Goal: Task Accomplishment & Management: Use online tool/utility

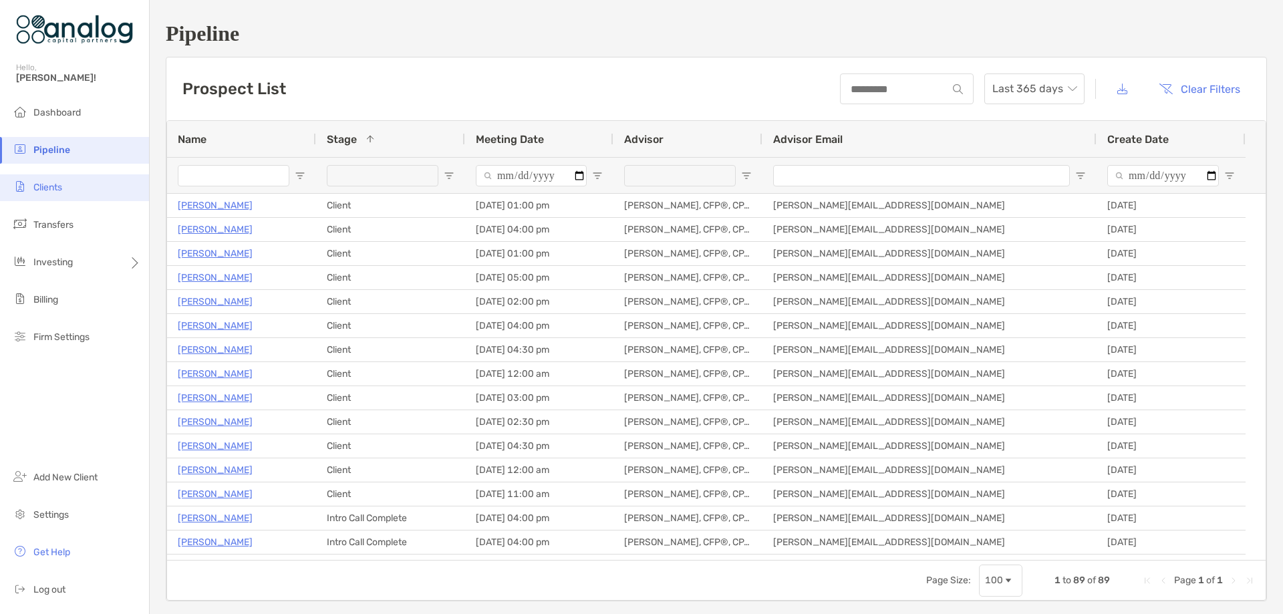
click at [57, 187] on span "Clients" at bounding box center [47, 187] width 29 height 11
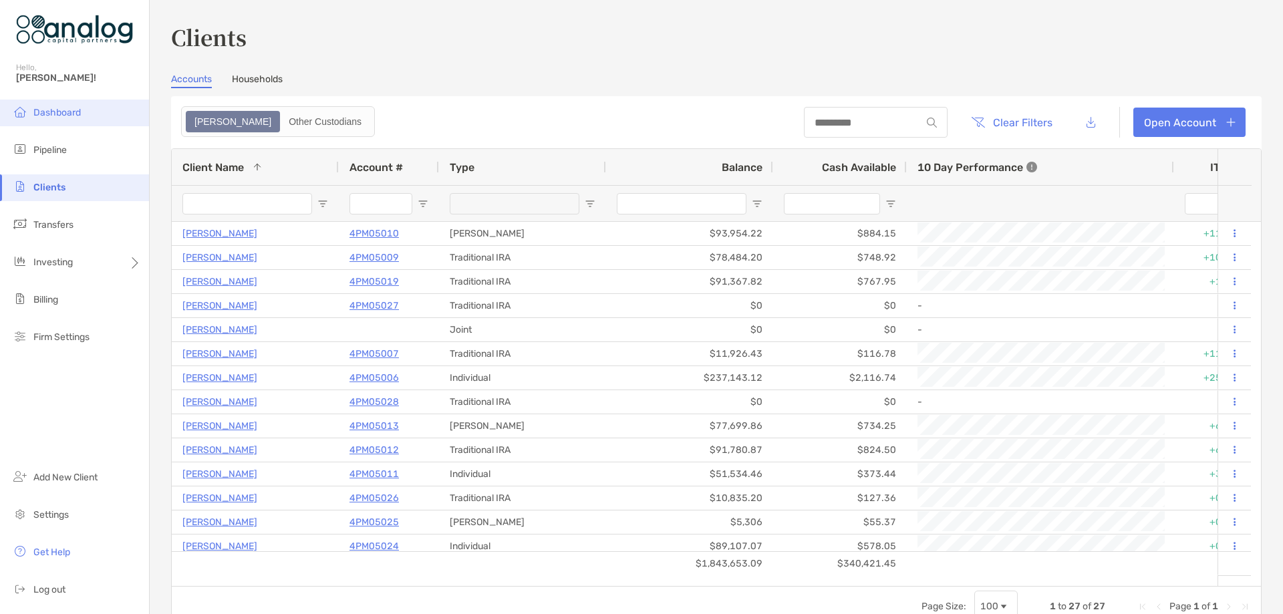
click at [55, 105] on li "Dashboard" at bounding box center [74, 113] width 149 height 27
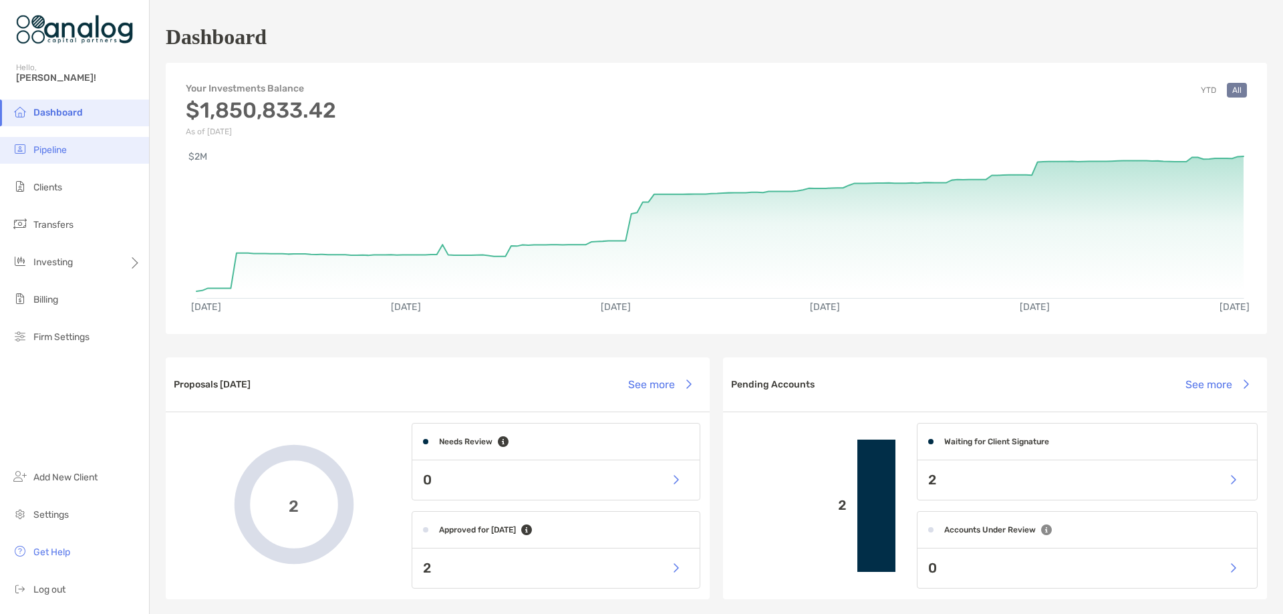
click at [74, 156] on li "Pipeline" at bounding box center [74, 150] width 149 height 27
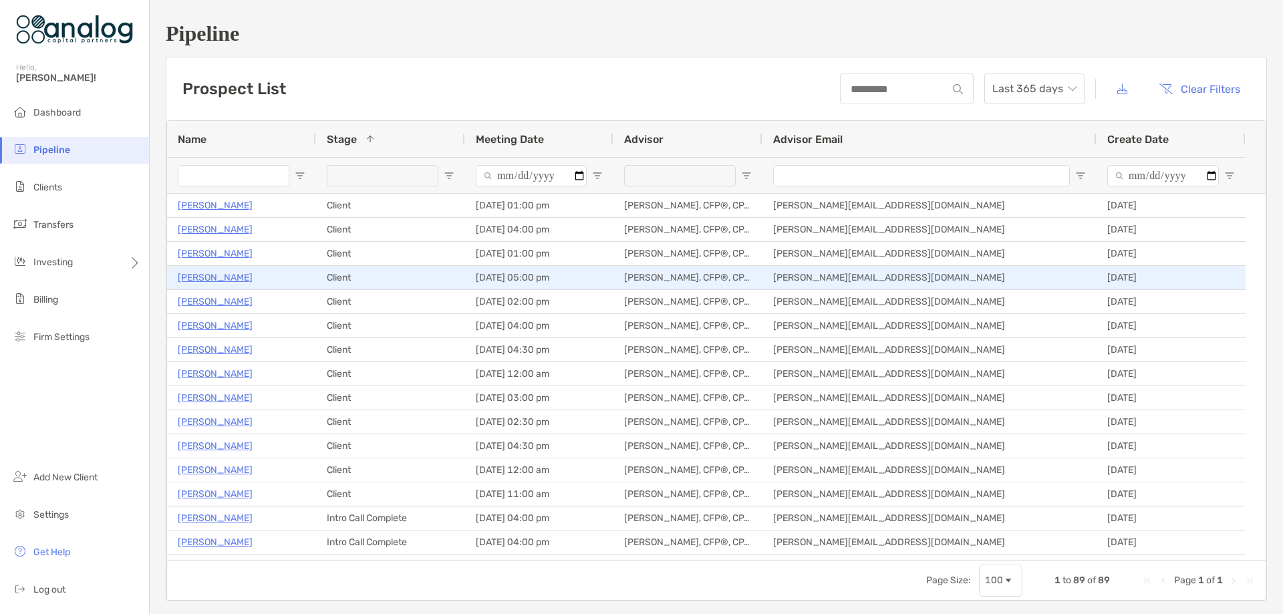
click at [249, 279] on p "[PERSON_NAME]" at bounding box center [215, 277] width 75 height 17
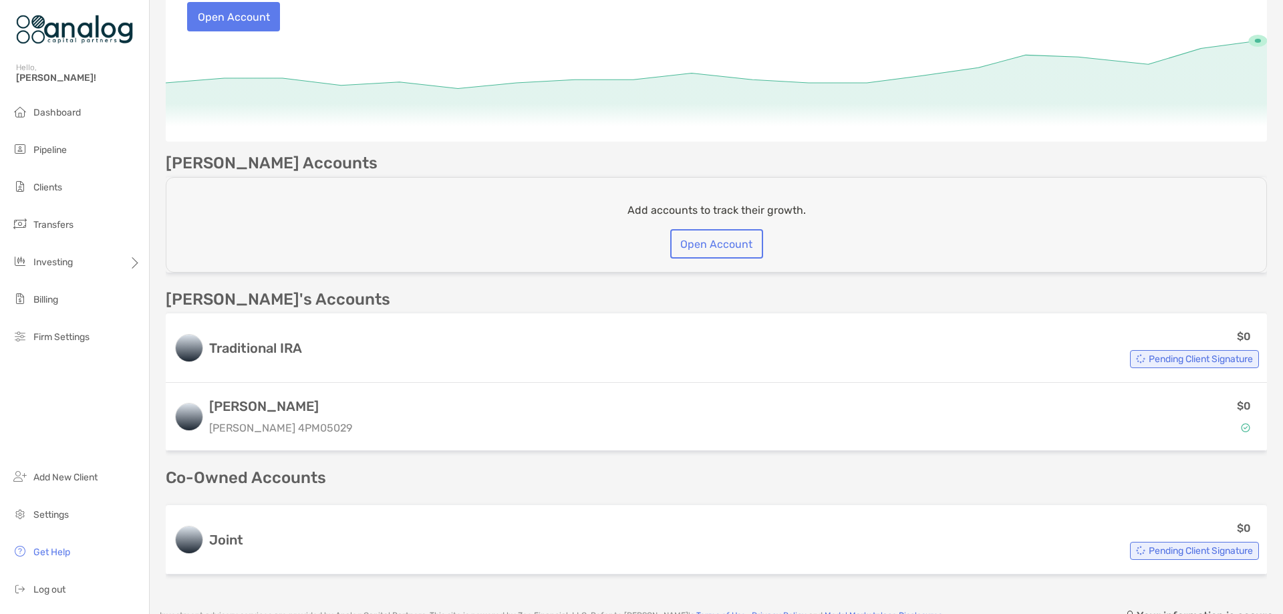
scroll to position [267, 0]
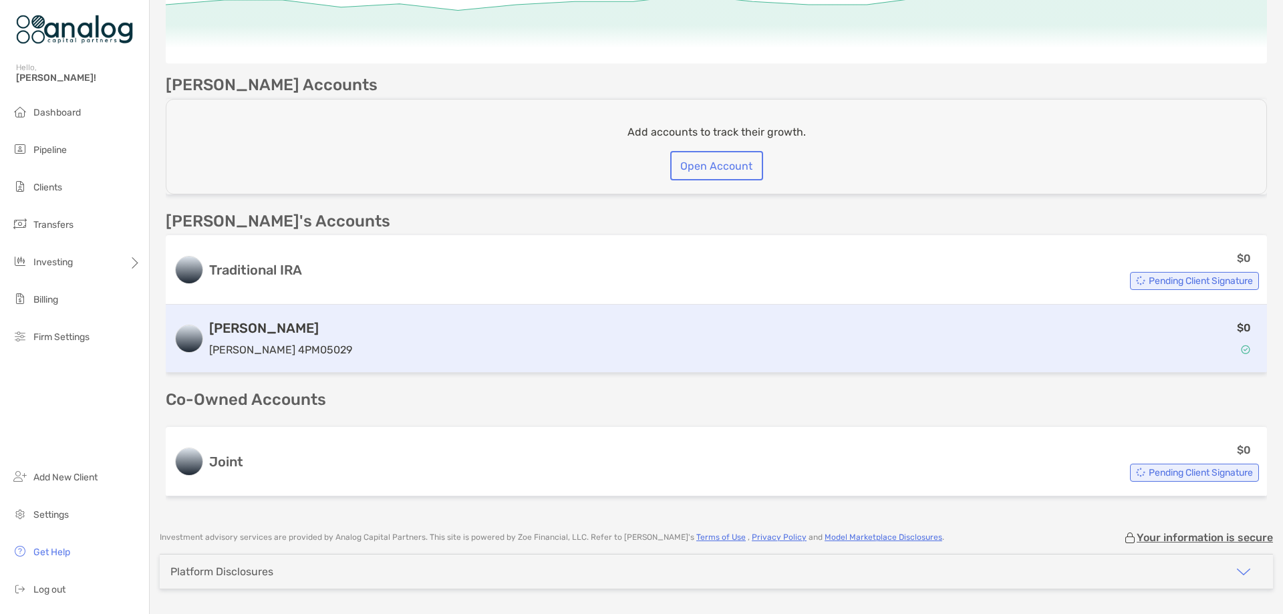
click at [546, 345] on div "$0" at bounding box center [807, 338] width 901 height 39
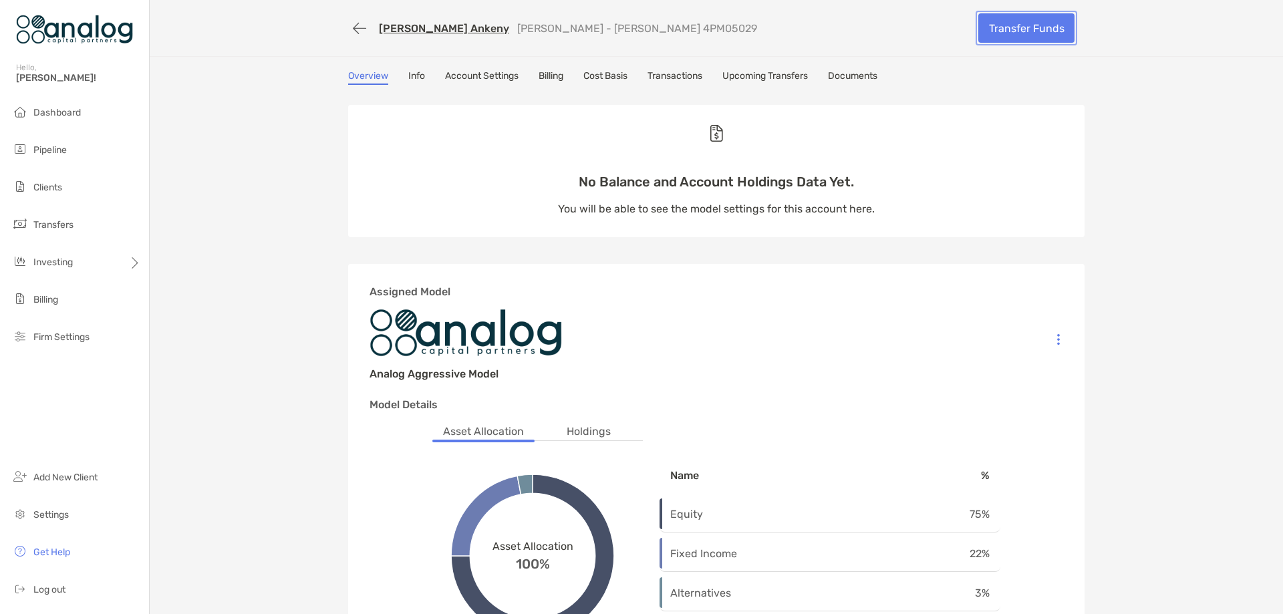
click at [1028, 31] on link "Transfer Funds" at bounding box center [1026, 27] width 96 height 29
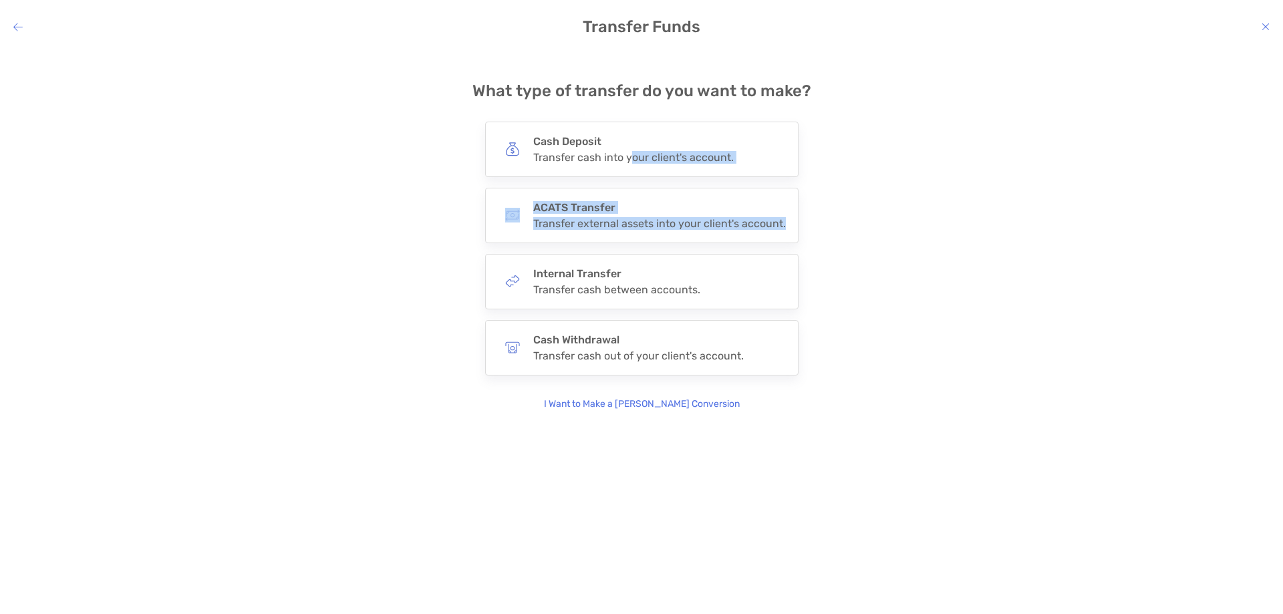
drag, startPoint x: 629, startPoint y: 153, endPoint x: 950, endPoint y: 244, distance: 332.7
click at [950, 244] on div "**********" at bounding box center [642, 235] width 1262 height 351
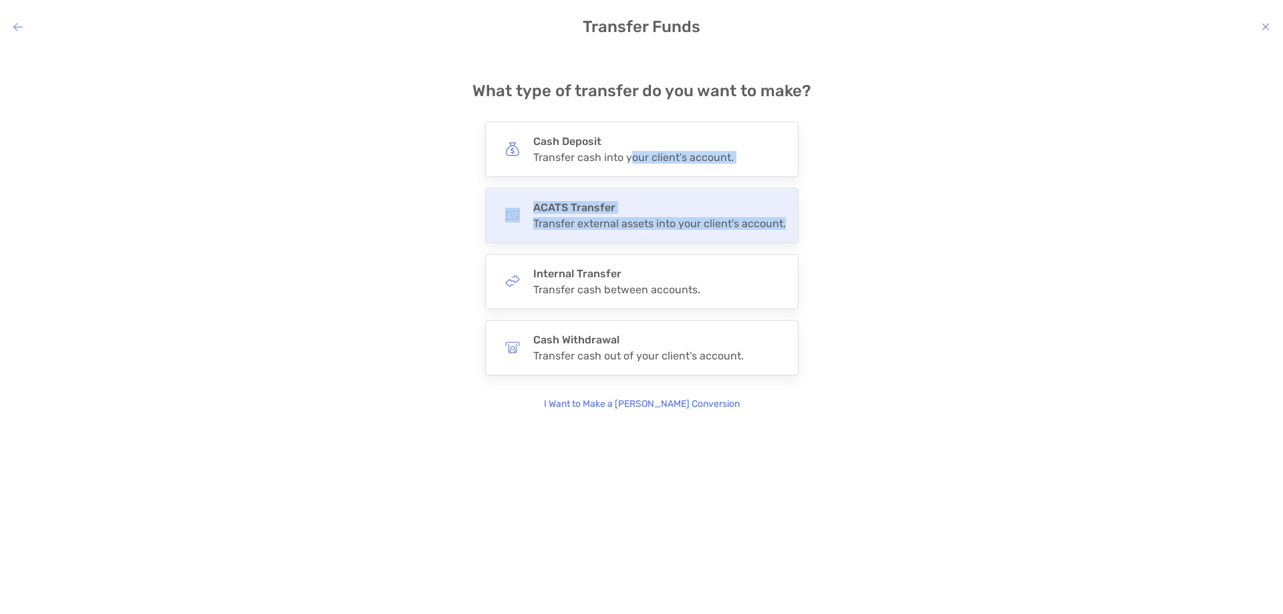
click at [656, 217] on div "Transfer external assets into your client's account." at bounding box center [659, 223] width 253 height 13
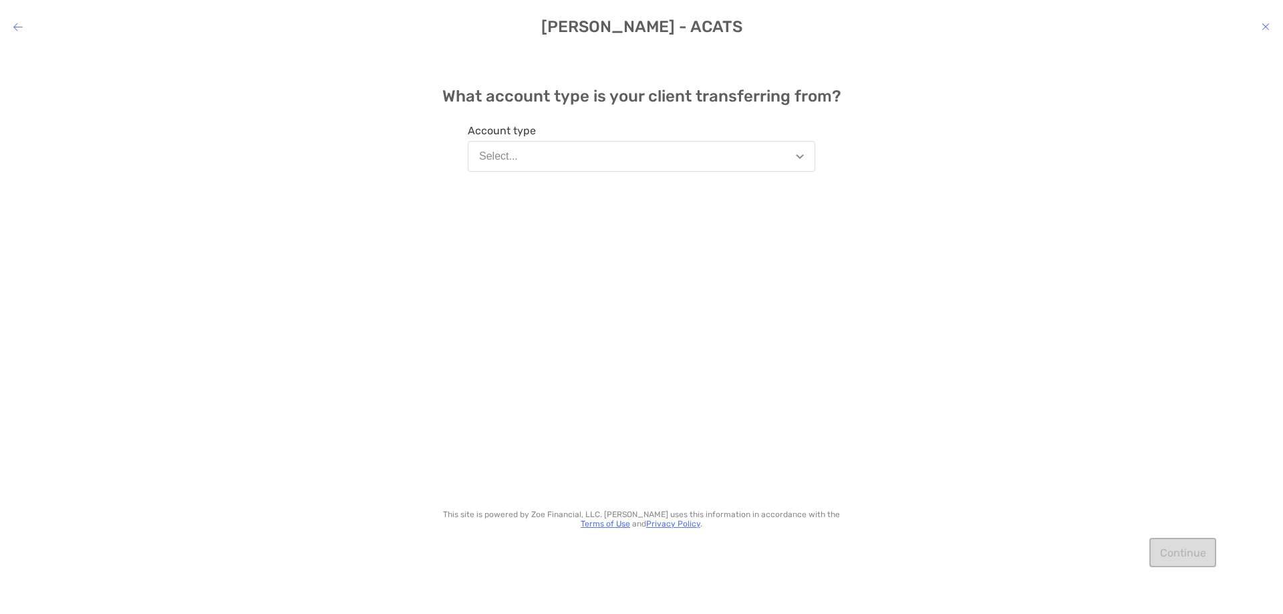
click at [790, 148] on button "Select..." at bounding box center [641, 156] width 347 height 31
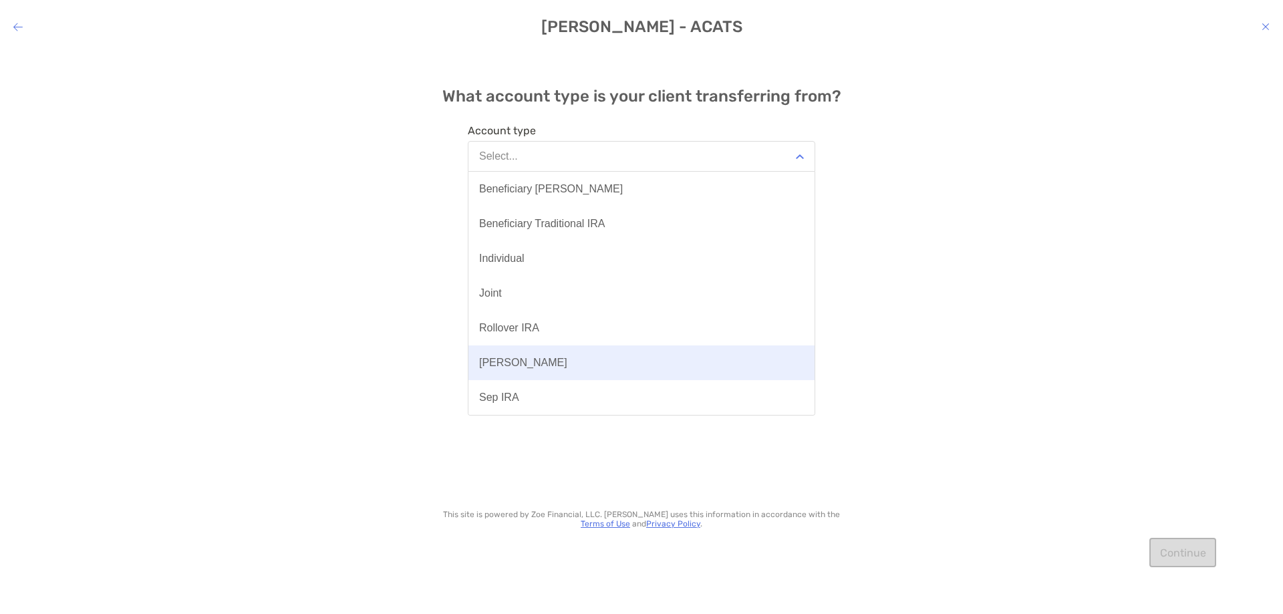
click at [718, 349] on button "[PERSON_NAME]" at bounding box center [641, 362] width 346 height 35
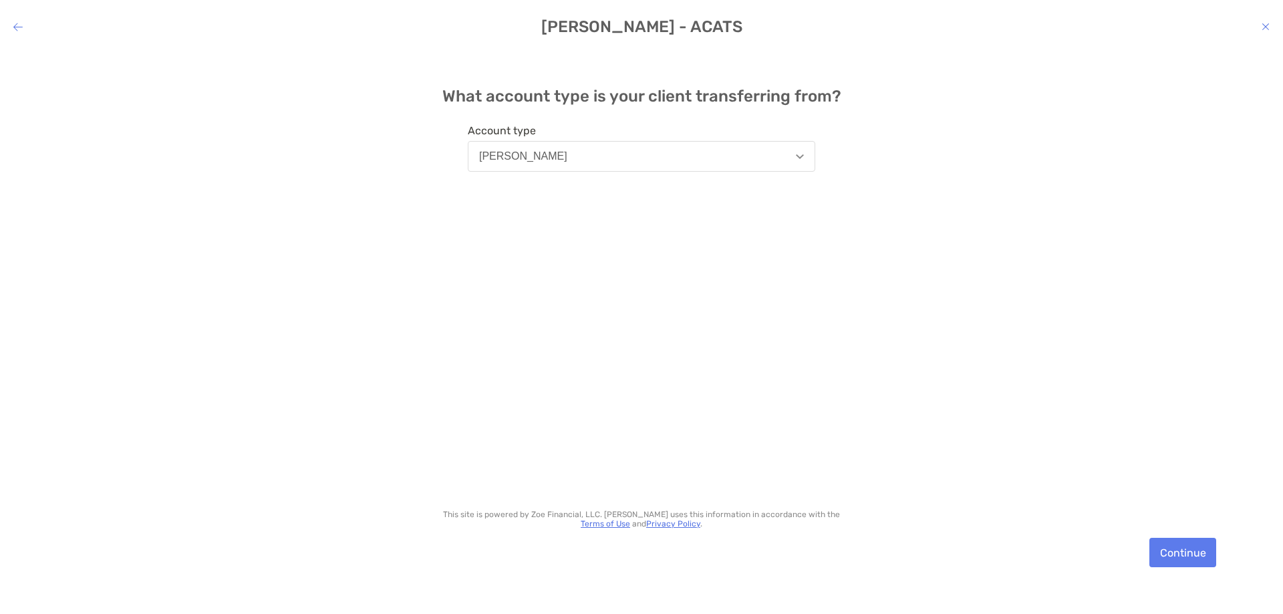
click at [1170, 537] on div "What account type is your client transferring from? Account type [PERSON_NAME] …" at bounding box center [641, 321] width 1283 height 545
click at [1169, 542] on button "Continue" at bounding box center [1182, 552] width 67 height 29
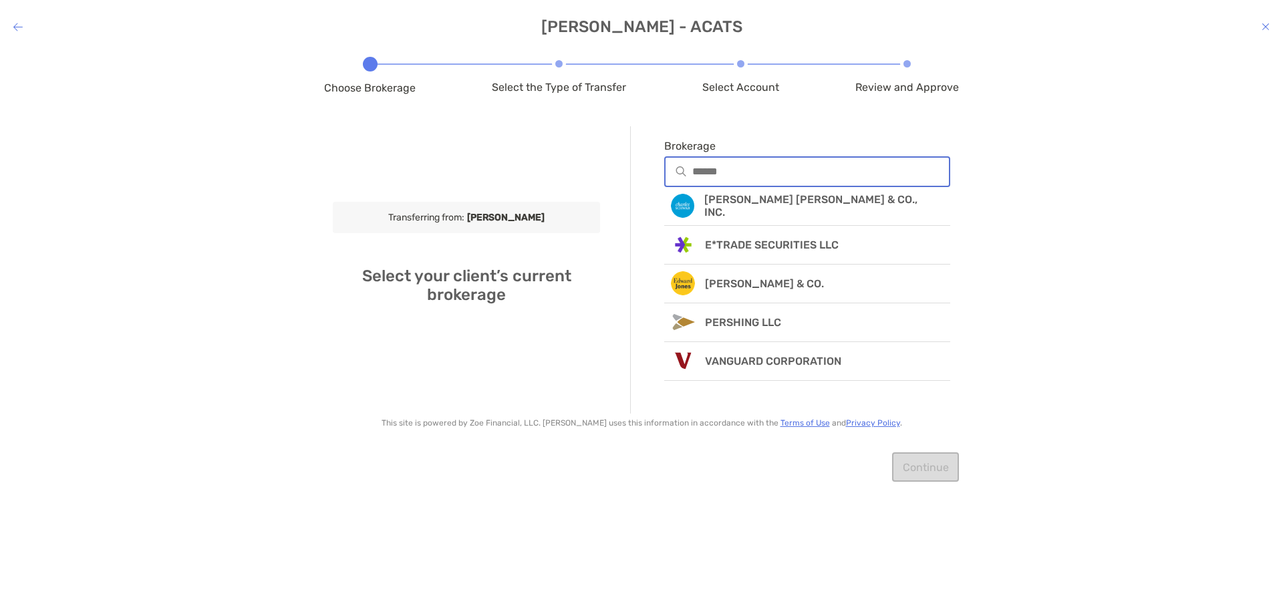
click at [760, 176] on input "Brokerage" at bounding box center [820, 171] width 257 height 11
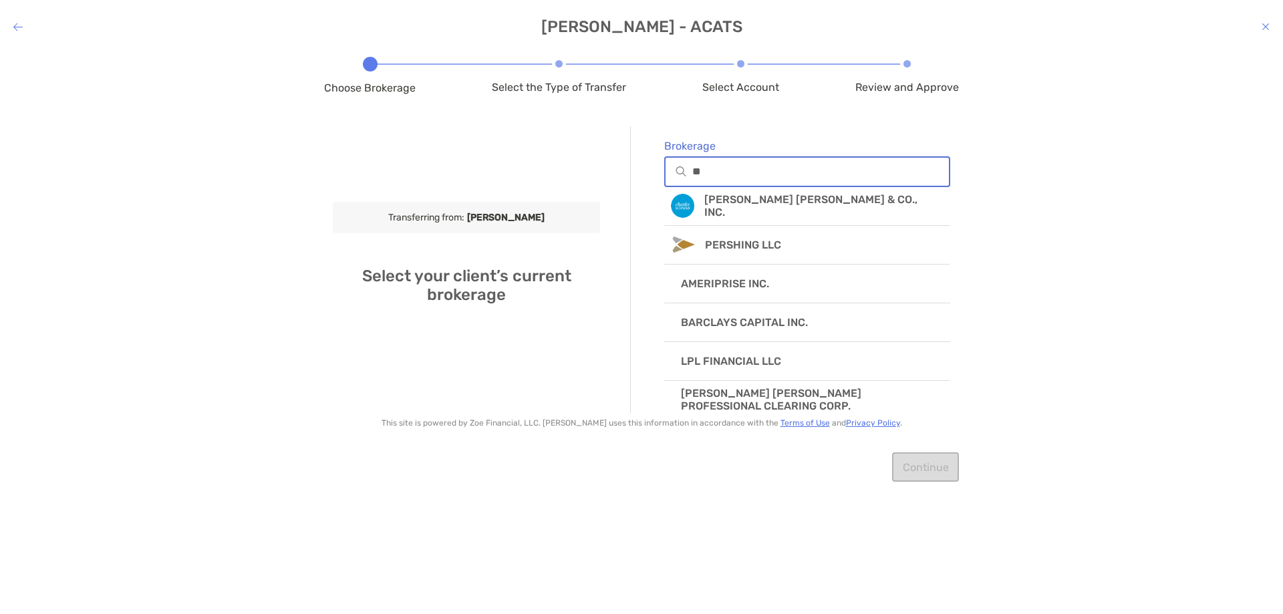
type input "*"
